Goal: Task Accomplishment & Management: Use online tool/utility

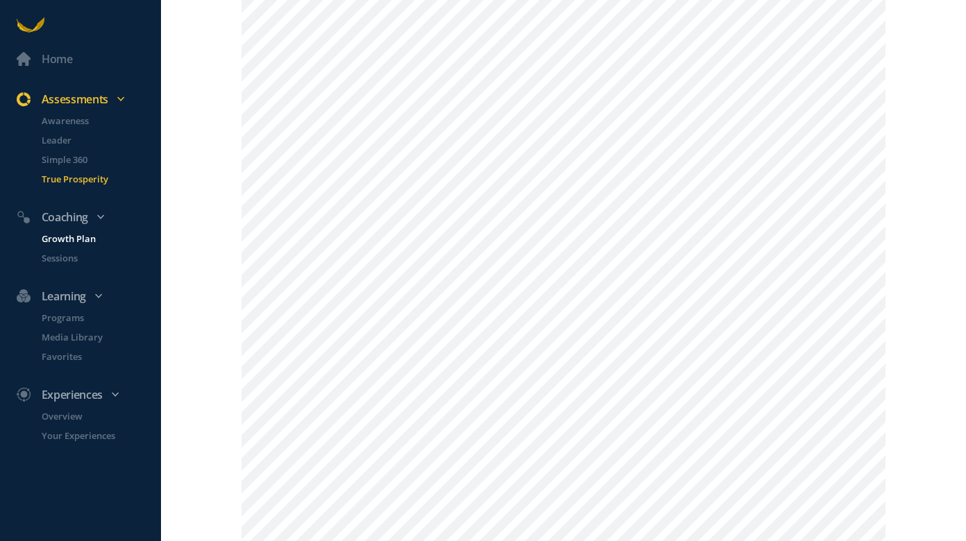
click at [56, 239] on p "Growth Plan" at bounding box center [100, 239] width 117 height 14
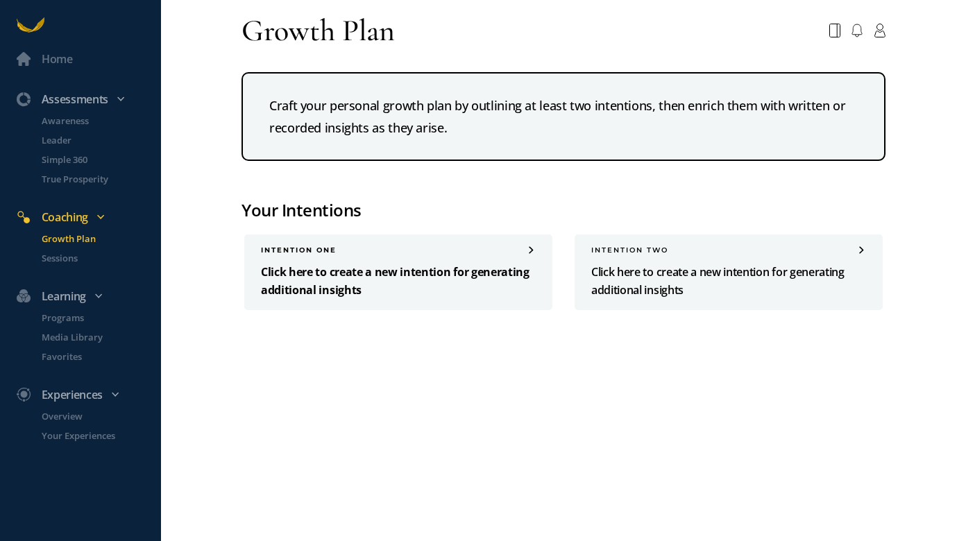
click at [373, 287] on p "Click here to create a new intention for generating additional insights" at bounding box center [398, 281] width 275 height 36
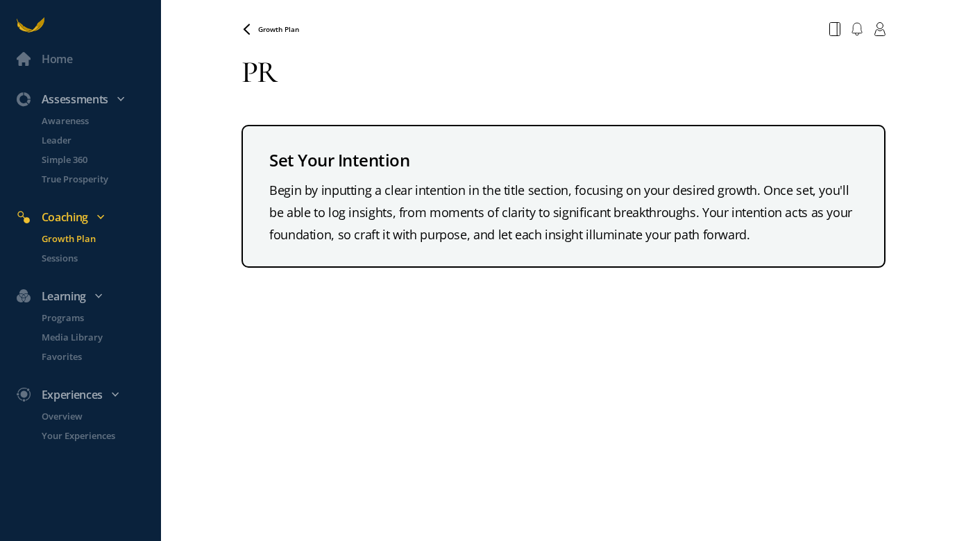
type textarea "P"
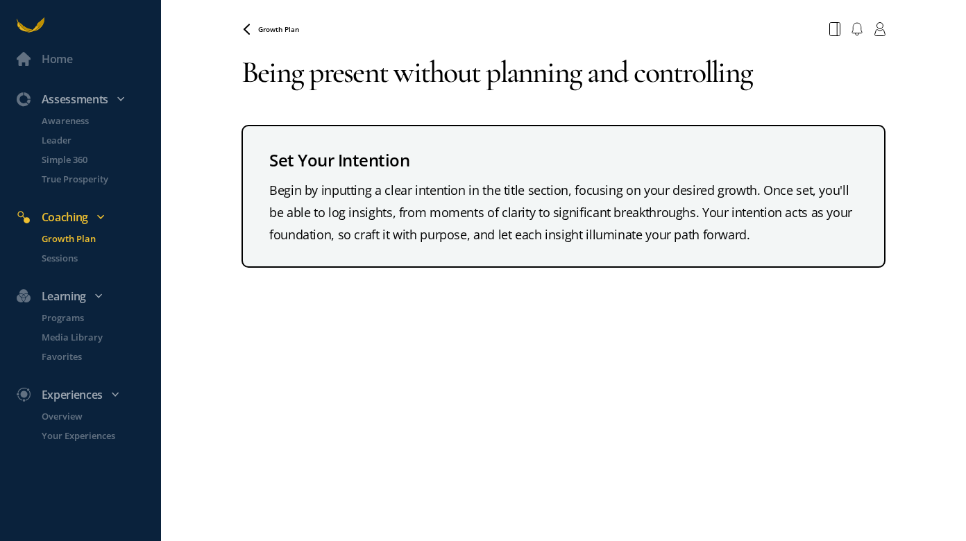
type textarea "Being present without planning and controlling"
click at [567, 107] on div "Being present without planning and controlling Set Your Intention Begin by inpu…" at bounding box center [563, 155] width 644 height 226
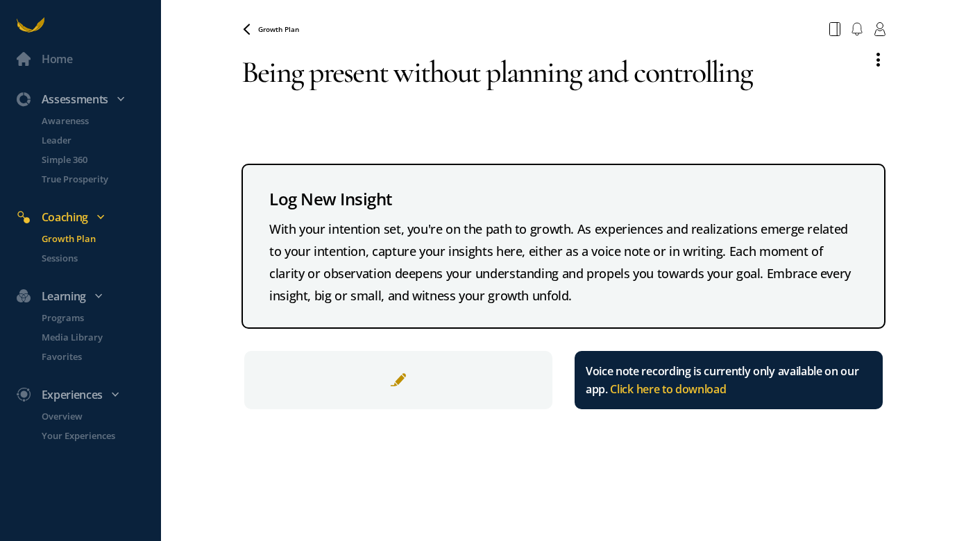
click at [567, 80] on textarea "Being present without planning and controlling" at bounding box center [550, 92] width 619 height 100
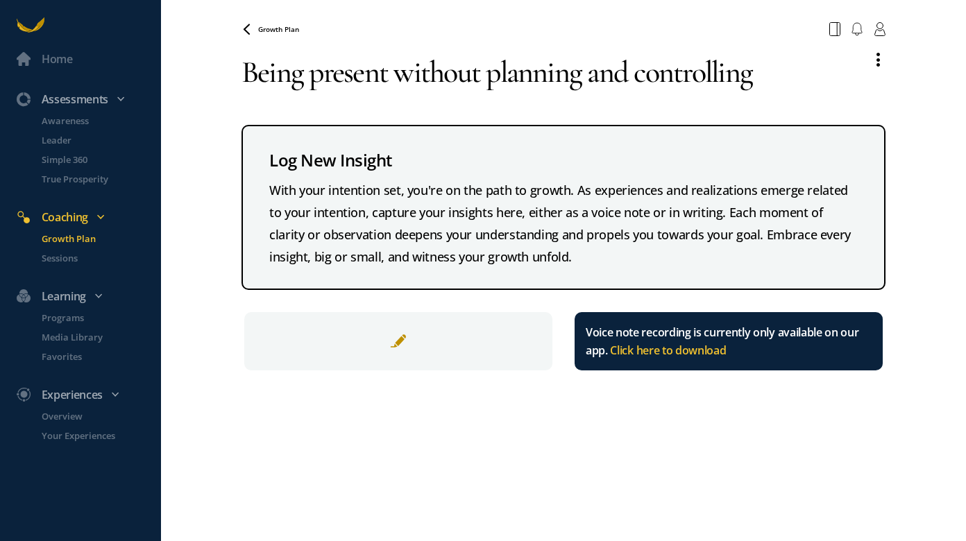
click at [567, 80] on textarea "Being present without planning and controlling" at bounding box center [550, 72] width 619 height 61
drag, startPoint x: 397, startPoint y: 71, endPoint x: 669, endPoint y: 74, distance: 271.3
click at [567, 75] on textarea "Being present without planning" at bounding box center [550, 72] width 619 height 61
drag, startPoint x: 247, startPoint y: 74, endPoint x: 451, endPoint y: 84, distance: 204.2
click at [450, 87] on textarea "Being present and flowing with what is" at bounding box center [550, 72] width 619 height 61
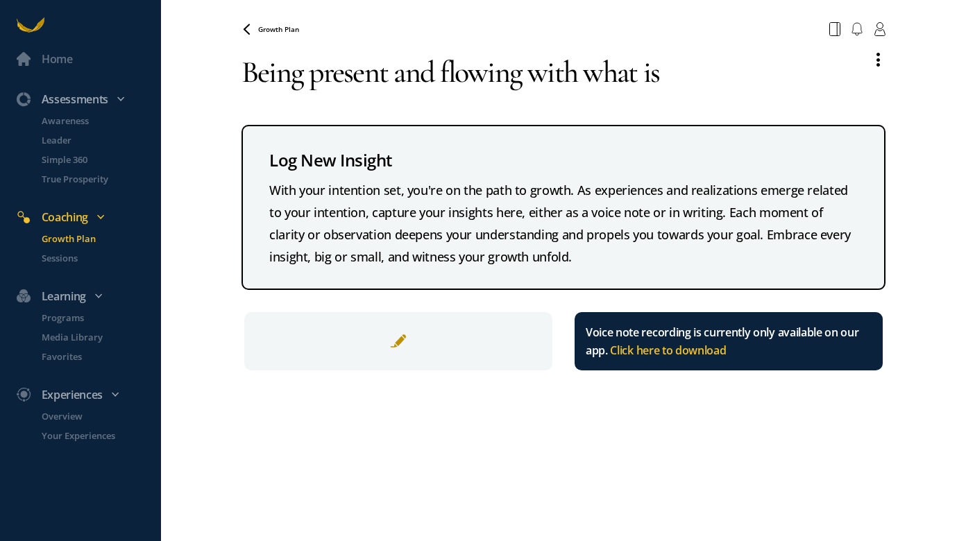
click at [567, 71] on textarea "Being present and flowing with what is" at bounding box center [550, 72] width 619 height 61
click at [349, 69] on textarea "Being present and flowing with what is..." at bounding box center [550, 72] width 619 height 61
click at [567, 74] on textarea "Being present and flowing with what is..." at bounding box center [550, 72] width 619 height 61
click at [567, 79] on textarea "Being present and flowing with what is...connectong" at bounding box center [550, 72] width 619 height 61
click at [567, 76] on textarea "Being present and flowing with what is...connectong" at bounding box center [550, 72] width 619 height 61
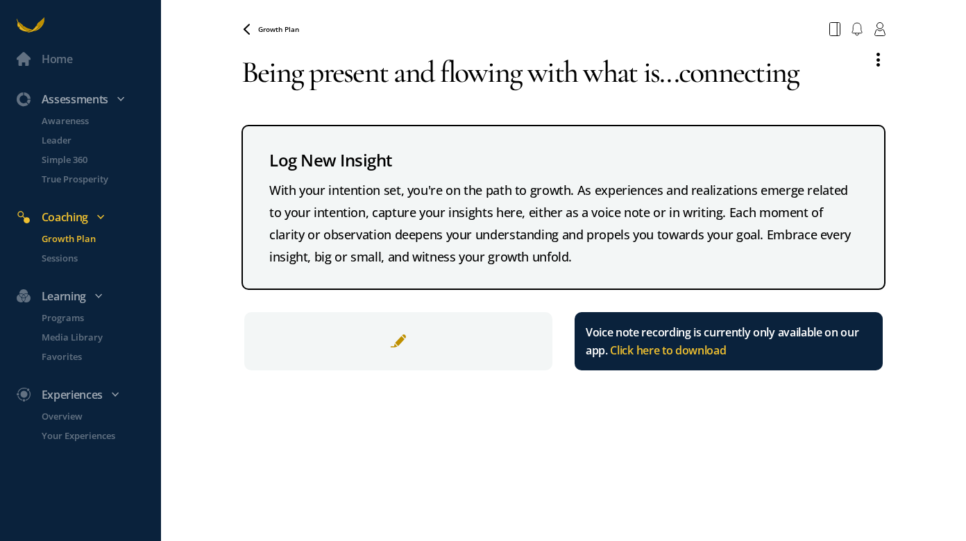
click at [567, 76] on textarea "Being present and flowing with what is...connecting" at bounding box center [550, 72] width 619 height 61
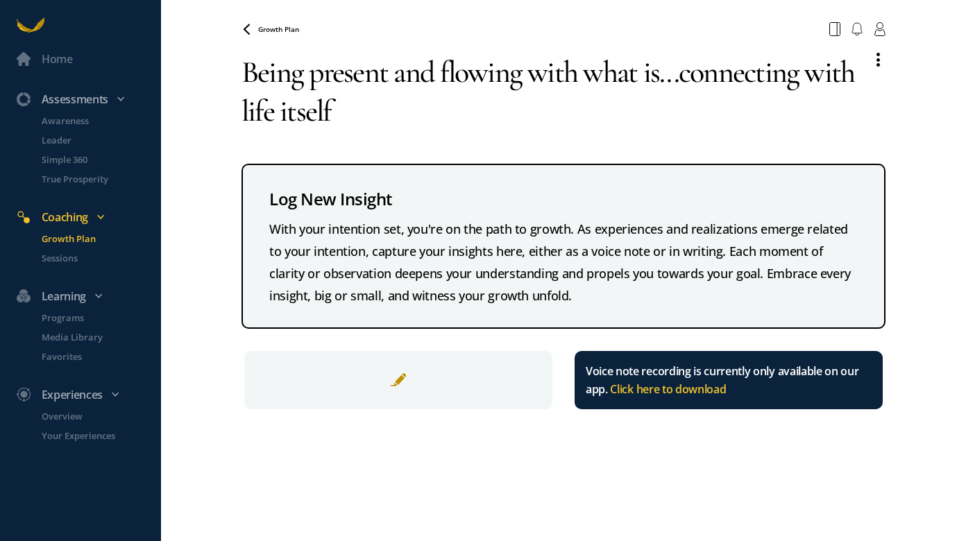
click at [558, 130] on textarea "Being present and flowing with what is...connecting with life itself" at bounding box center [550, 92] width 619 height 100
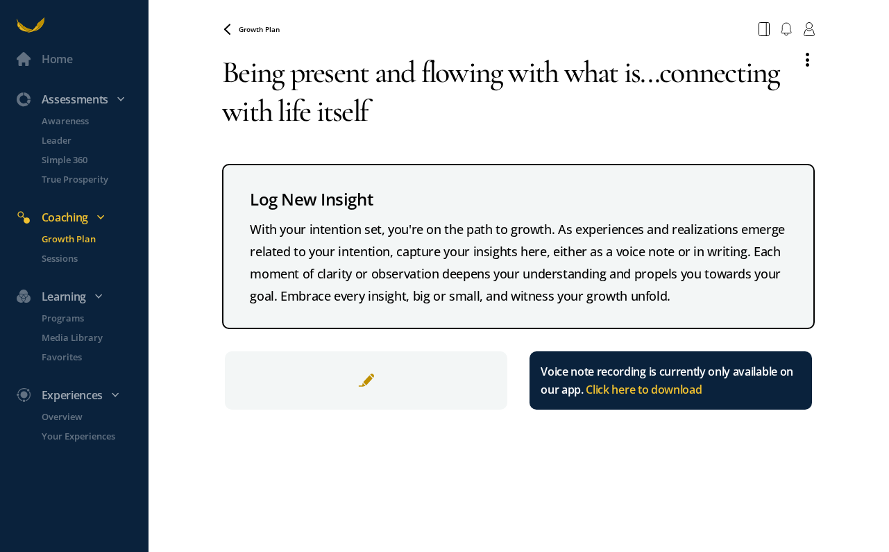
drag, startPoint x: 512, startPoint y: 78, endPoint x: 622, endPoint y: 73, distance: 110.4
click at [567, 73] on textarea "Being present and flowing with what is...connecting with life itself" at bounding box center [505, 92] width 567 height 100
click at [463, 93] on textarea "Being present and flowing with what is...connecting with life itself" at bounding box center [505, 92] width 567 height 100
drag, startPoint x: 379, startPoint y: 75, endPoint x: 659, endPoint y: 74, distance: 279.6
click at [567, 74] on textarea "Being present and flowing with what is...connecting with life itself" at bounding box center [505, 92] width 567 height 100
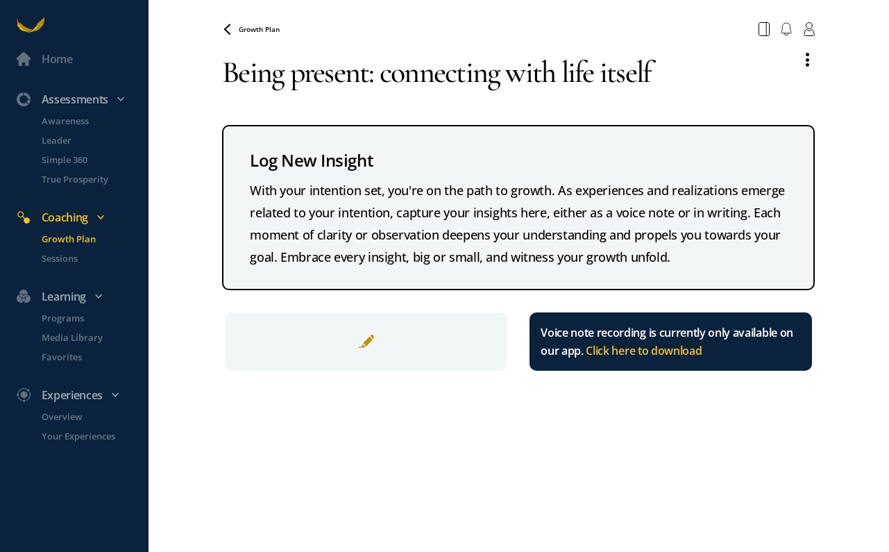
click at [567, 69] on textarea "Being present: connecting with life itself" at bounding box center [505, 72] width 567 height 61
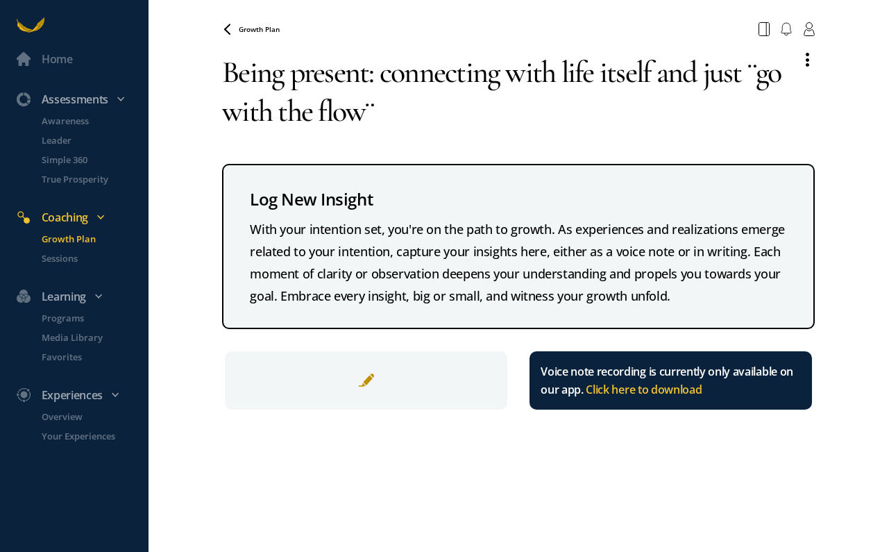
click at [545, 138] on textarea "Being present: connecting with life itself and just ¨go with the flow¨" at bounding box center [505, 92] width 567 height 100
click at [463, 132] on textarea "Being present: connecting with life itself and just ¨go with the flow¨" at bounding box center [505, 92] width 567 height 100
click at [480, 77] on textarea "Being present: connecting with life itself and just ¨go with the flow¨" at bounding box center [505, 92] width 567 height 100
type textarea "Being present: connecting with life itself and just ¨go with the flow¨"
click at [242, 30] on span "Growth Plan" at bounding box center [259, 29] width 41 height 10
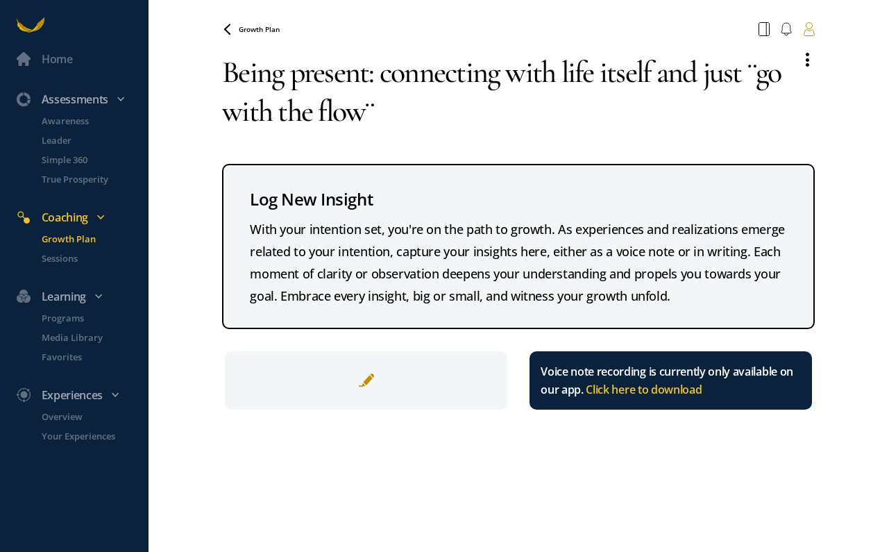
click at [0, 0] on icon at bounding box center [0, 0] width 0 height 0
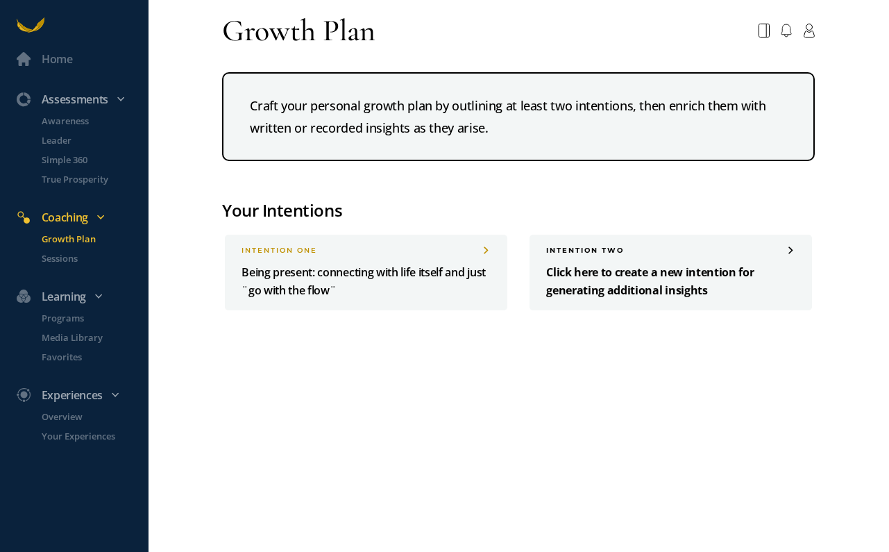
click at [567, 291] on p "Click here to create a new intention for generating additional insights" at bounding box center [670, 281] width 249 height 36
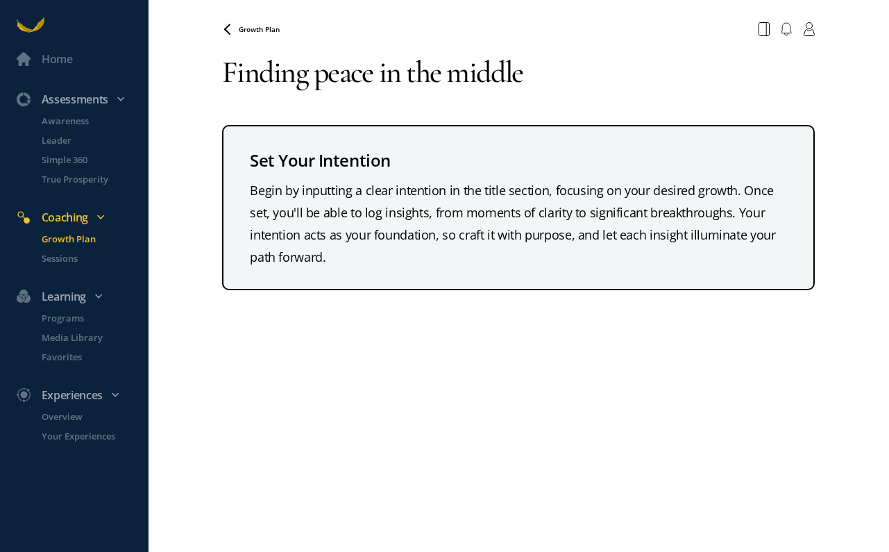
drag, startPoint x: 542, startPoint y: 67, endPoint x: 588, endPoint y: 65, distance: 45.1
click at [567, 65] on textarea "Finding peace in the middle" at bounding box center [518, 72] width 592 height 61
drag, startPoint x: 587, startPoint y: 65, endPoint x: 409, endPoint y: 57, distance: 178.5
click at [409, 57] on textarea "Finding peace in the middle" at bounding box center [518, 72] width 592 height 61
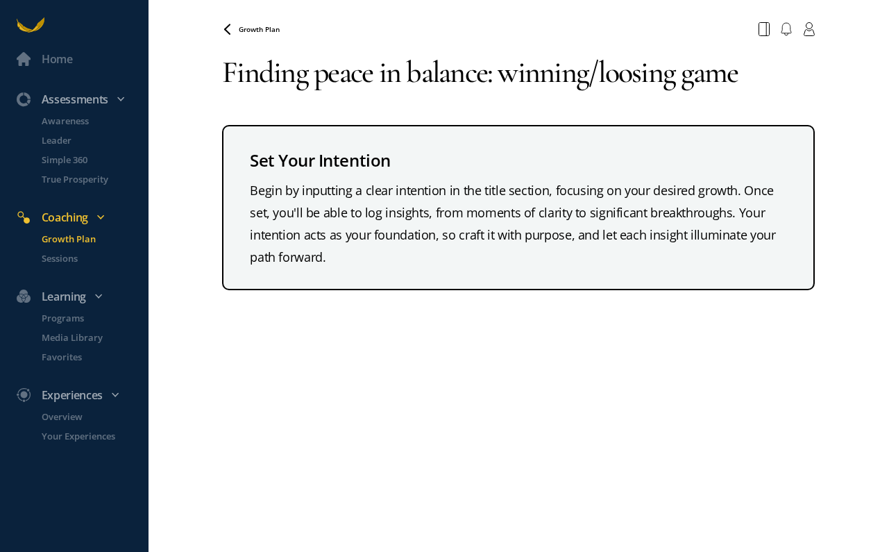
click at [501, 77] on textarea "Finding peace in balance: winning/loosing game" at bounding box center [518, 72] width 592 height 61
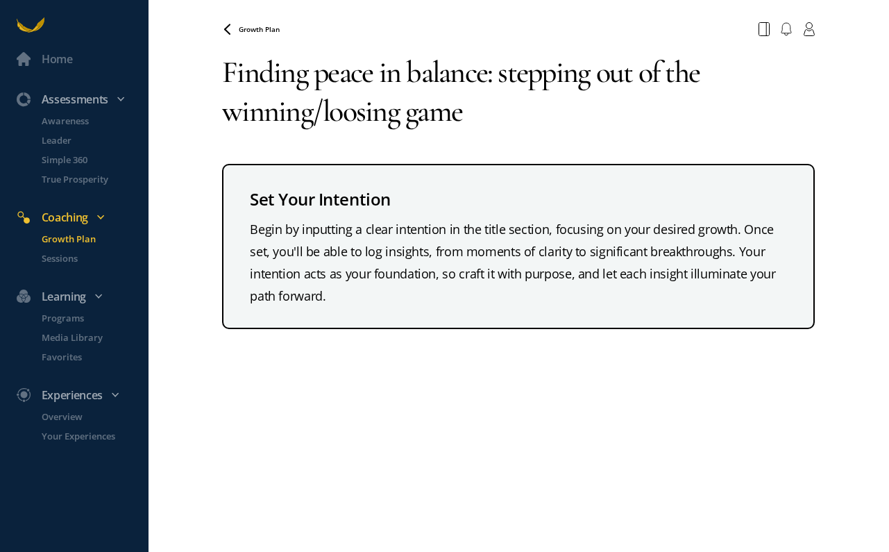
click at [505, 94] on textarea "Finding peace in balance: stepping out of the winning/loosing game" at bounding box center [518, 92] width 592 height 100
type textarea "Finding peace in balance: stepping out of the winning/loosing game"
click at [228, 30] on icon at bounding box center [228, 28] width 6 height 9
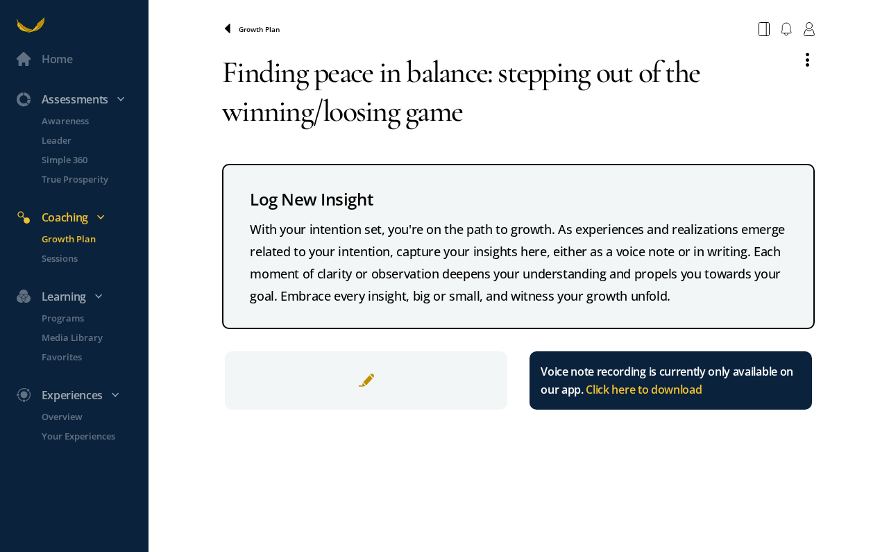
click at [229, 27] on icon at bounding box center [228, 28] width 6 height 9
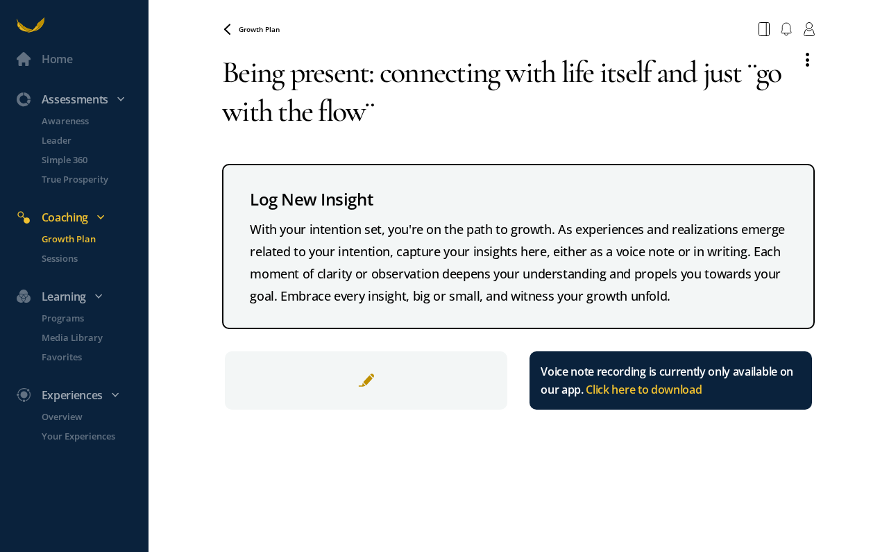
click at [567, 51] on textarea "Being present: connecting with life itself and just ¨go with the flow¨" at bounding box center [505, 92] width 567 height 100
click at [60, 336] on p "Media Library" at bounding box center [94, 337] width 104 height 14
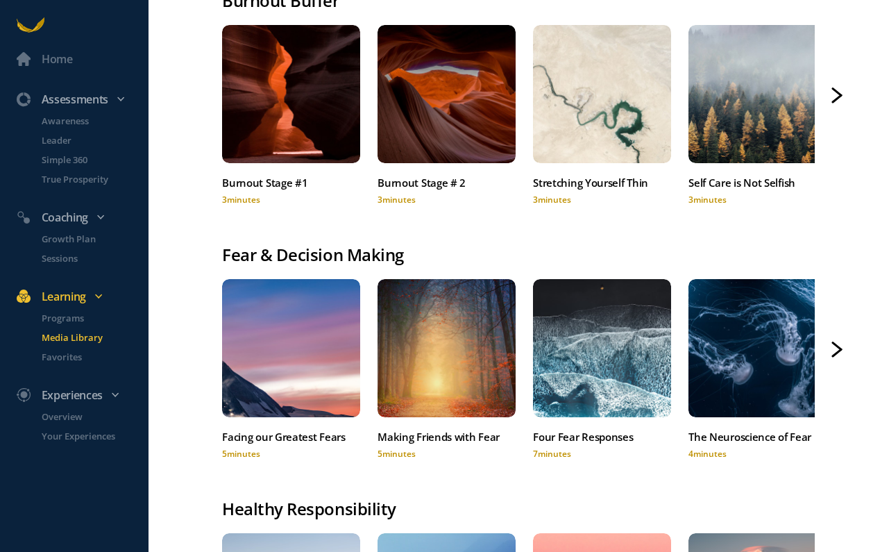
scroll to position [116, 0]
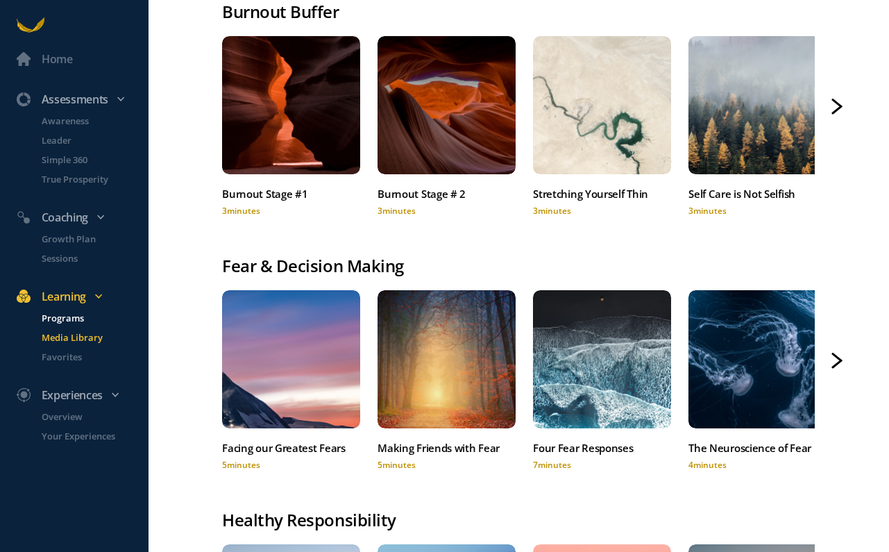
click at [75, 320] on p "Programs" at bounding box center [94, 318] width 104 height 14
